Goal: Task Accomplishment & Management: Manage account settings

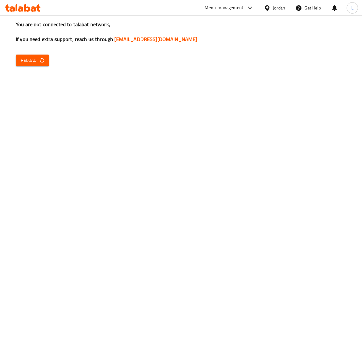
click at [43, 60] on icon "button" at bounding box center [42, 60] width 6 height 6
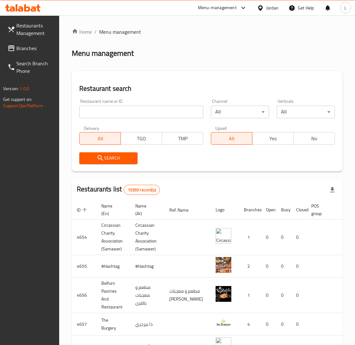
click at [30, 46] on span "Branches" at bounding box center [35, 48] width 38 height 8
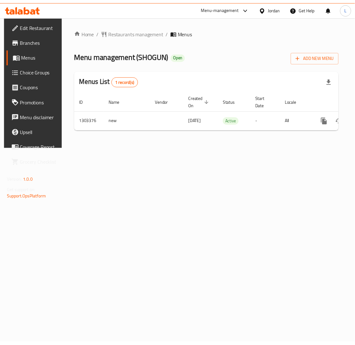
scroll to position [0, 36]
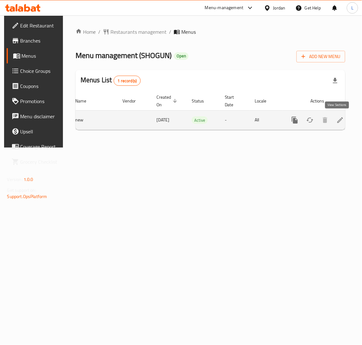
click at [341, 121] on icon "enhanced table" at bounding box center [341, 120] width 8 height 8
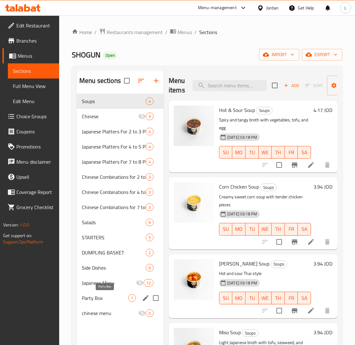
click at [102, 299] on span "Party Box" at bounding box center [105, 298] width 46 height 8
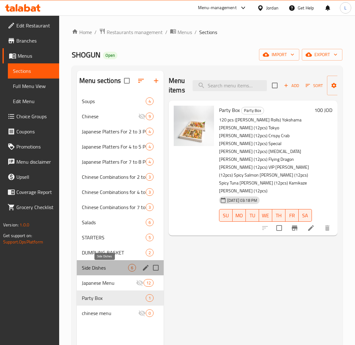
click at [108, 267] on span "Side Dishes" at bounding box center [105, 268] width 46 height 8
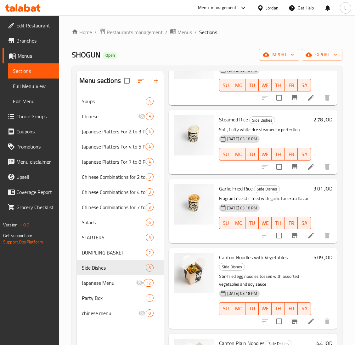
scroll to position [148, 0]
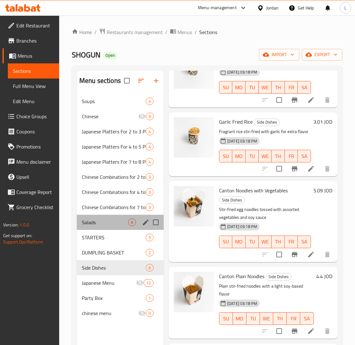
click at [105, 227] on div "Salads 6" at bounding box center [120, 221] width 87 height 15
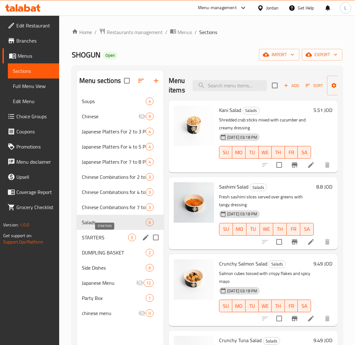
click at [102, 236] on span "STARTERS" at bounding box center [105, 237] width 46 height 8
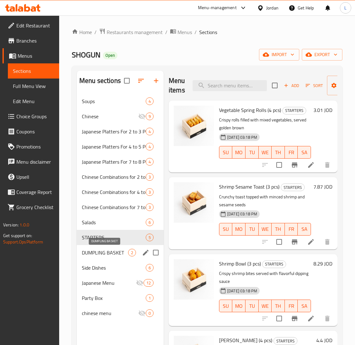
click at [117, 252] on span "DUMPLING BASKET" at bounding box center [105, 252] width 46 height 8
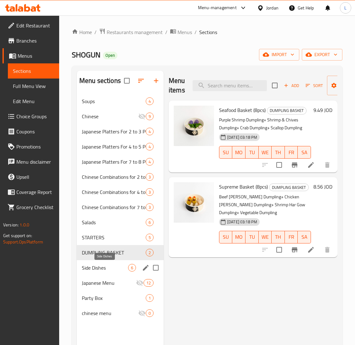
click at [100, 267] on span "Side Dishes" at bounding box center [105, 268] width 46 height 8
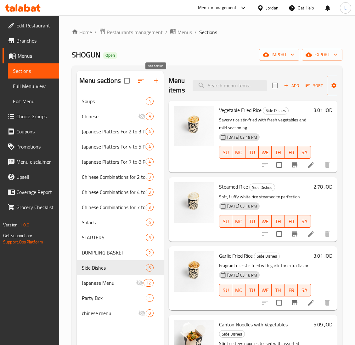
click at [155, 83] on icon "button" at bounding box center [156, 81] width 8 height 8
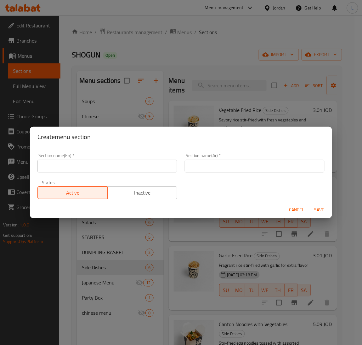
click at [153, 175] on div "Section name(En)   * Section name(En) *" at bounding box center [107, 162] width 147 height 27
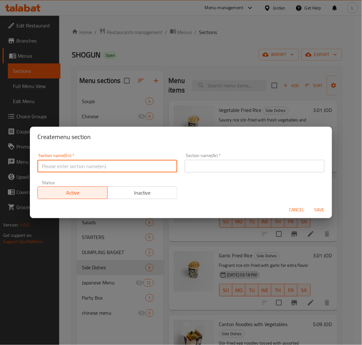
click at [153, 169] on input "text" at bounding box center [107, 166] width 140 height 13
type input "Drinks"
click at [243, 166] on input "text" at bounding box center [255, 166] width 140 height 13
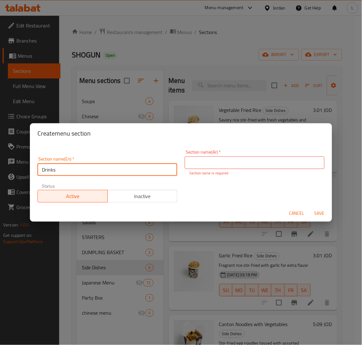
click at [129, 166] on input "Drinks" at bounding box center [107, 169] width 140 height 13
click at [239, 163] on input "text" at bounding box center [255, 162] width 140 height 13
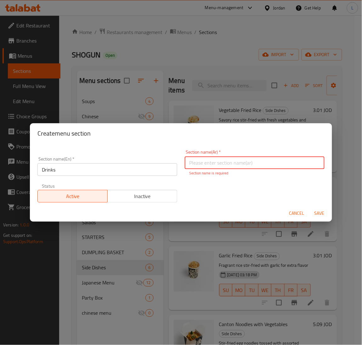
paste input "مشروبات"
type input "مشروبات"
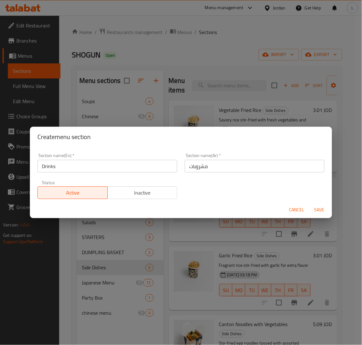
click at [209, 191] on div "Section name(En)   * Drinks Section name(En) * Section name(Ar)   * مشروبات Sec…" at bounding box center [181, 175] width 295 height 53
click at [322, 210] on span "Save" at bounding box center [319, 210] width 15 height 8
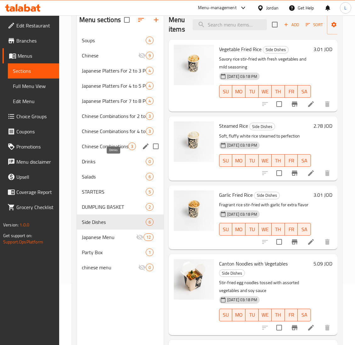
scroll to position [42, 0]
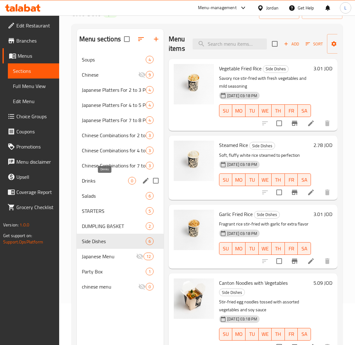
click at [100, 179] on span "Drinks" at bounding box center [105, 181] width 46 height 8
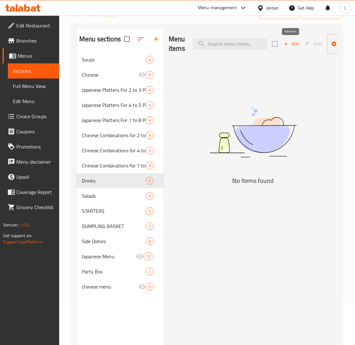
click at [292, 44] on span "Add" at bounding box center [291, 43] width 17 height 7
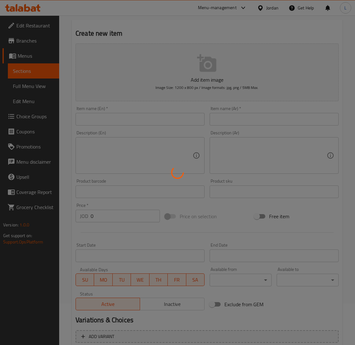
click at [180, 121] on div at bounding box center [177, 172] width 355 height 345
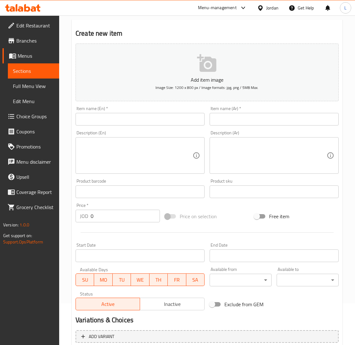
click at [191, 126] on div "Item name (En)   * Item name (En) *" at bounding box center [140, 116] width 134 height 24
drag, startPoint x: 192, startPoint y: 121, endPoint x: 205, endPoint y: 121, distance: 13.2
click at [192, 121] on input "text" at bounding box center [140, 119] width 129 height 13
paste input "Fresh Lemon Juice"
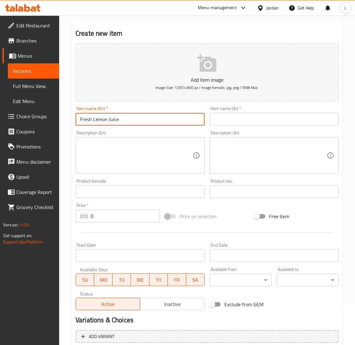
type input "Fresh Lemon Juice"
click at [230, 120] on input "text" at bounding box center [274, 119] width 129 height 13
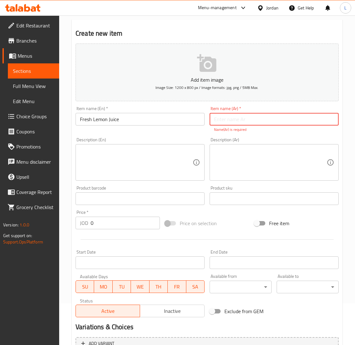
paste input "عصير ليمون طازج"
type input "عصير ليمون طازج"
click at [128, 222] on input "0" at bounding box center [125, 222] width 69 height 13
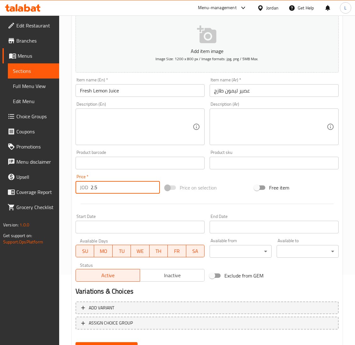
scroll to position [99, 0]
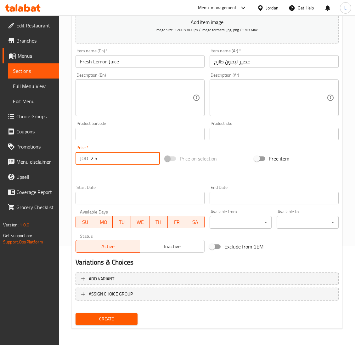
type input "2.5"
click at [129, 315] on span "Create" at bounding box center [107, 319] width 52 height 8
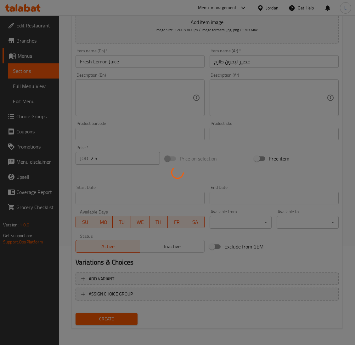
type input "0"
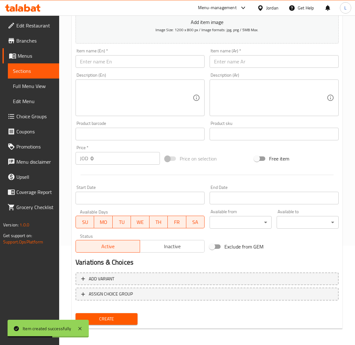
click at [169, 60] on input "text" at bounding box center [140, 61] width 129 height 13
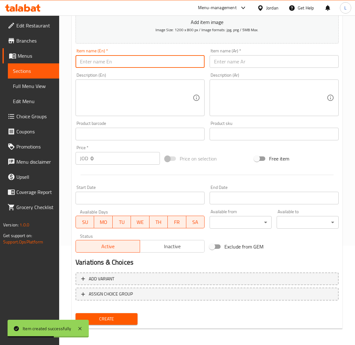
paste input "Fresh Orange Juice"
type input "Fresh Orange Juice"
drag, startPoint x: 249, startPoint y: 66, endPoint x: 249, endPoint y: 63, distance: 3.2
click at [249, 66] on input "text" at bounding box center [274, 61] width 129 height 13
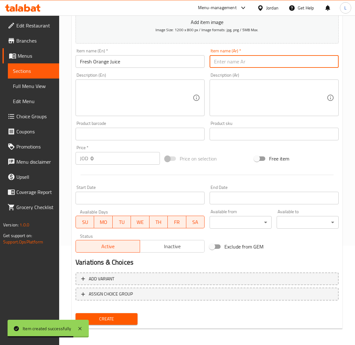
paste input "عصير برتقال طازج"
type input "عصير برتقال طازج"
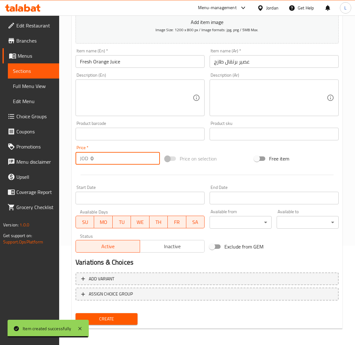
click at [117, 158] on input "0" at bounding box center [125, 158] width 69 height 13
type input "2.5"
click at [76, 313] on button "Create" at bounding box center [107, 319] width 62 height 12
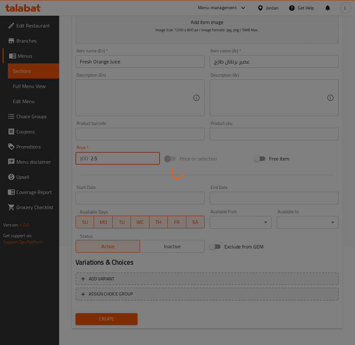
type input "0"
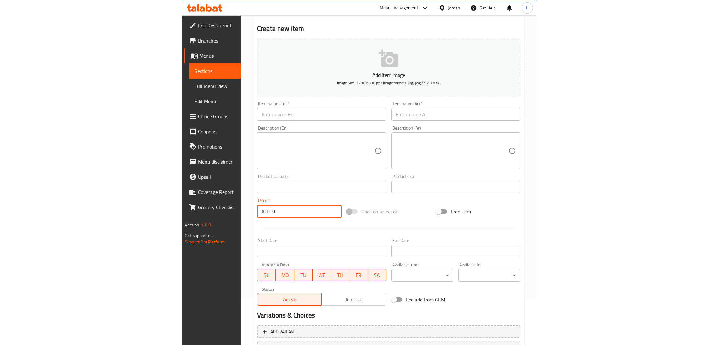
scroll to position [0, 0]
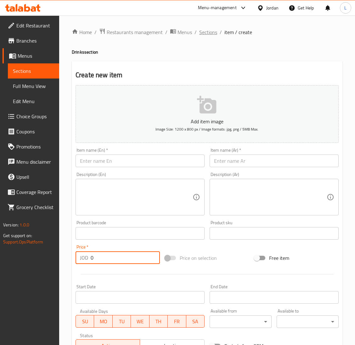
click at [213, 32] on span "Sections" at bounding box center [208, 32] width 18 height 8
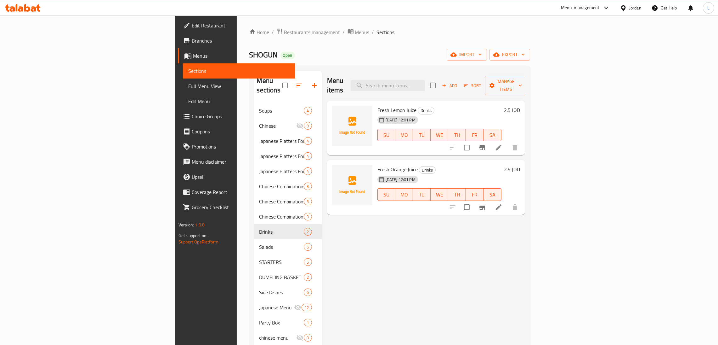
click at [25, 9] on icon at bounding box center [27, 8] width 6 height 8
